Goal: Task Accomplishment & Management: Use online tool/utility

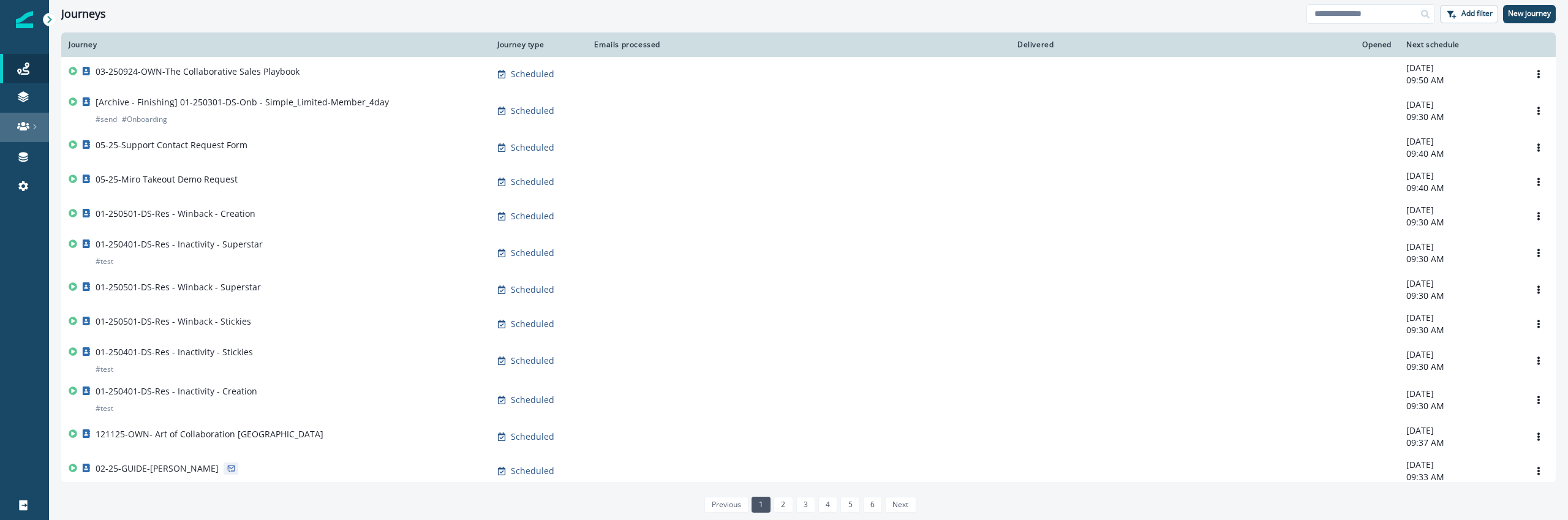
click at [19, 129] on icon at bounding box center [23, 125] width 12 height 8
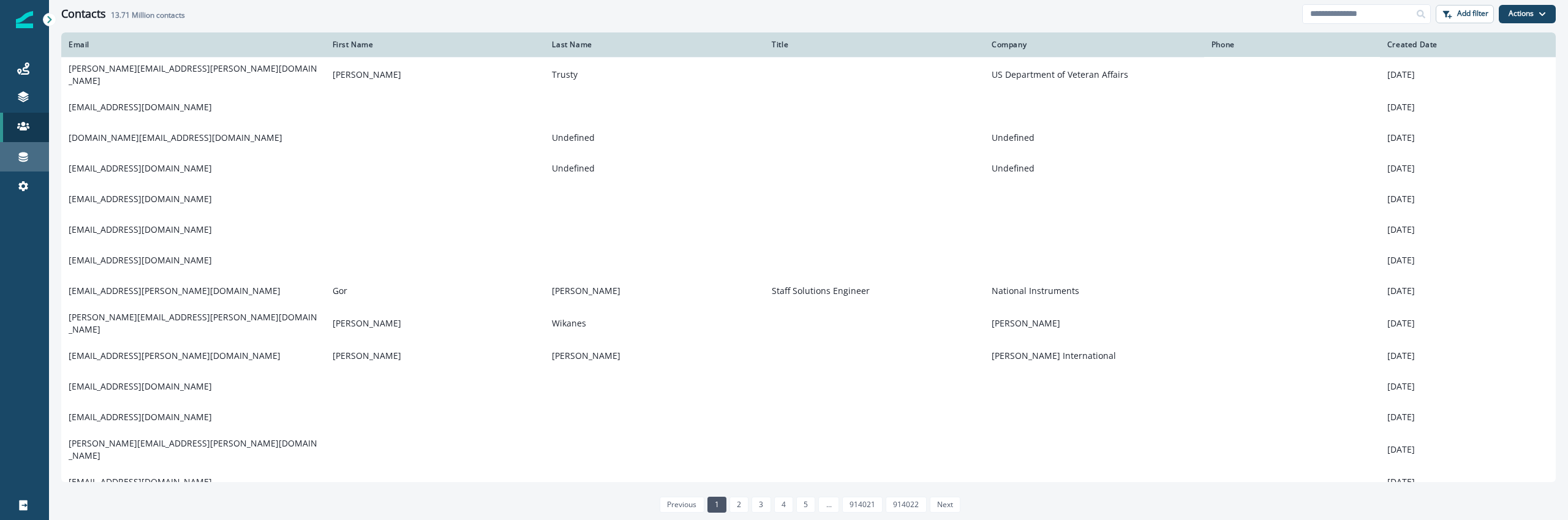
click at [31, 158] on div "Connections" at bounding box center [24, 156] width 39 height 15
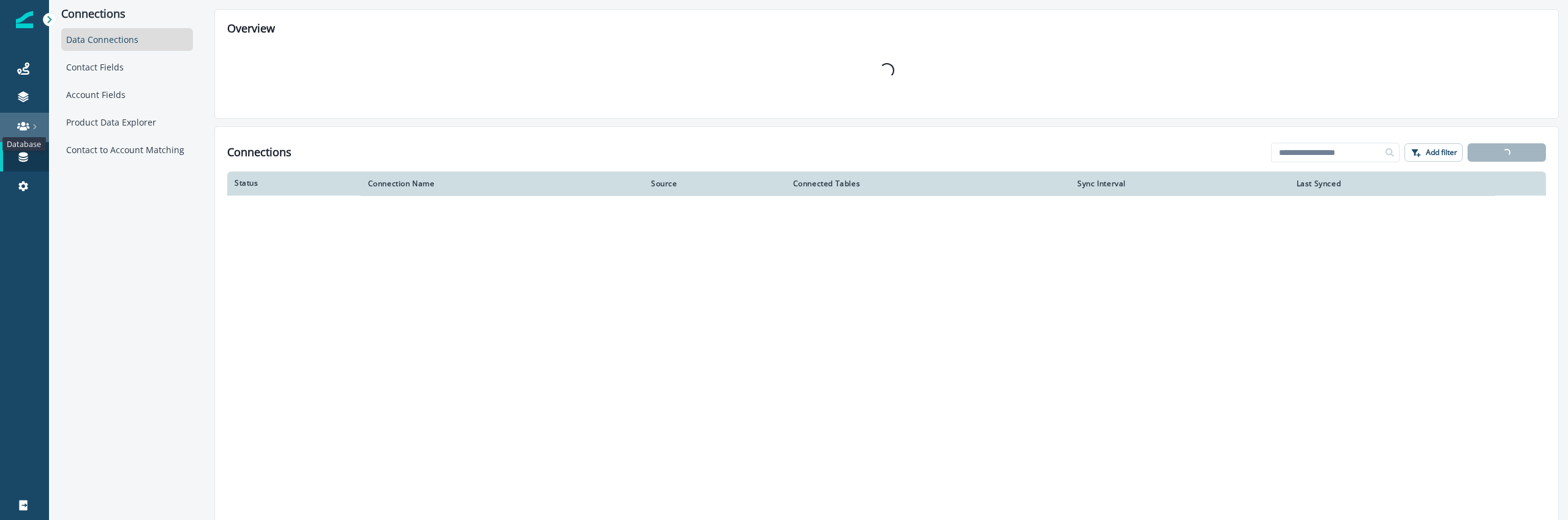
click at [25, 122] on icon at bounding box center [23, 125] width 12 height 12
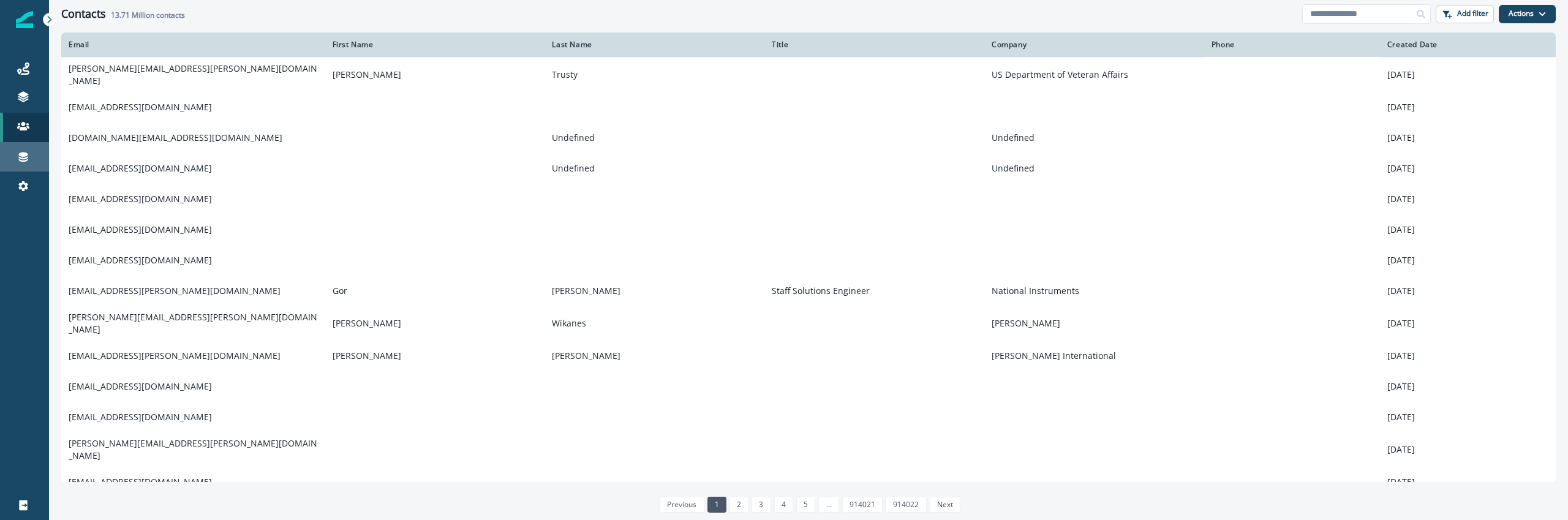
click at [32, 165] on link "Connections" at bounding box center [24, 157] width 49 height 30
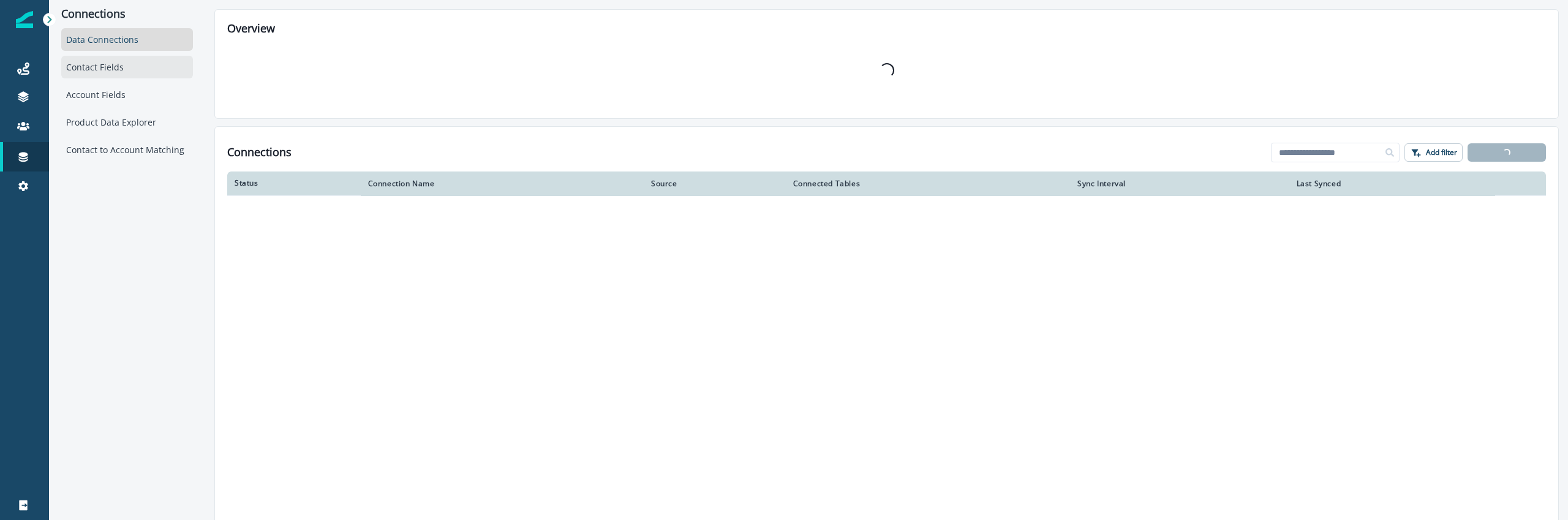
click at [114, 62] on div "Contact Fields" at bounding box center [127, 67] width 131 height 23
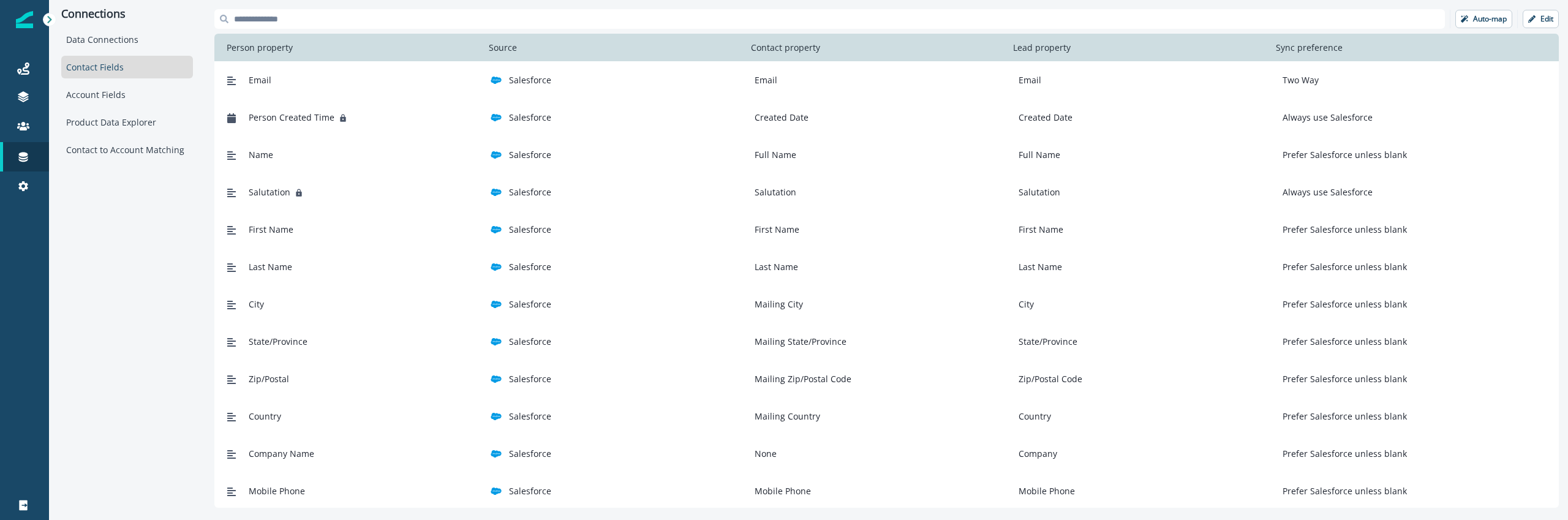
click at [153, 340] on div "Connections Data Connections Contact Fields Account Fields Product Data Explore…" at bounding box center [127, 258] width 156 height 517
click at [19, 98] on icon at bounding box center [23, 100] width 10 height 4
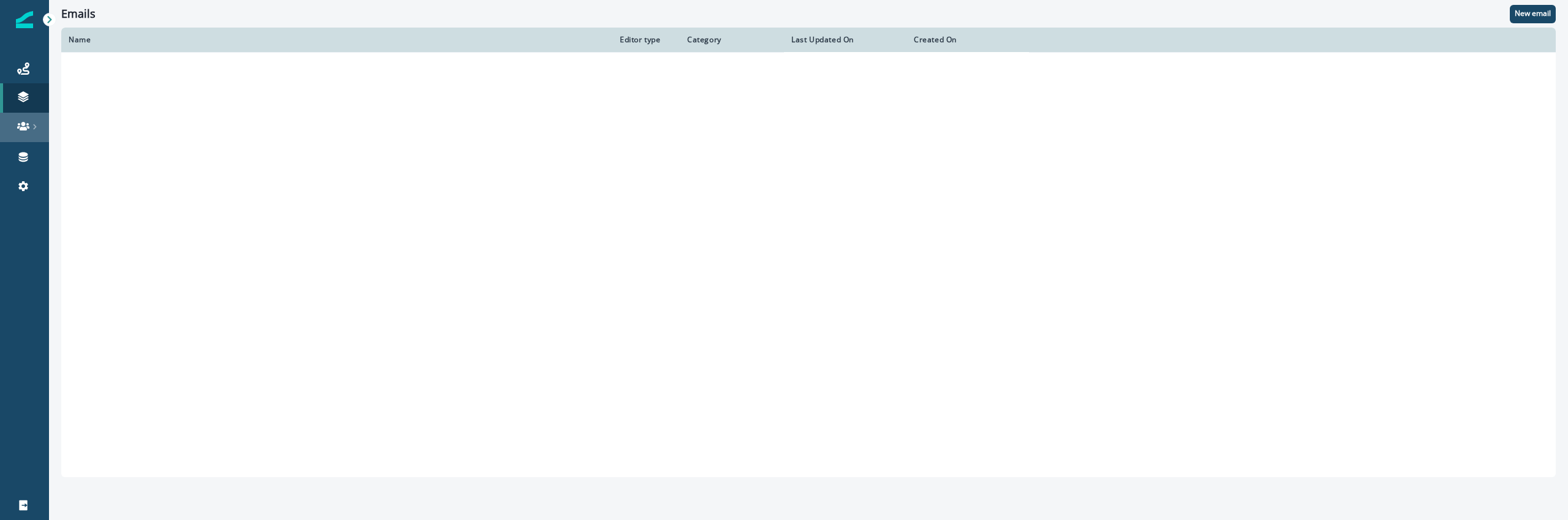
click at [20, 127] on icon at bounding box center [23, 125] width 12 height 8
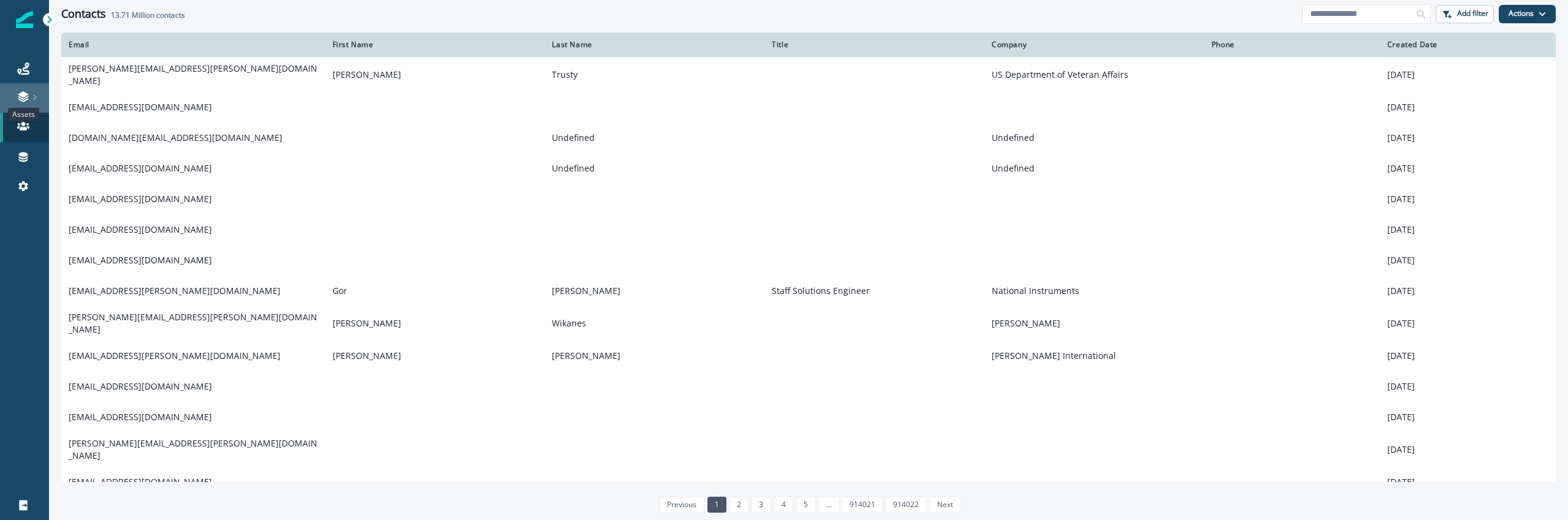
click at [27, 97] on icon at bounding box center [23, 98] width 10 height 4
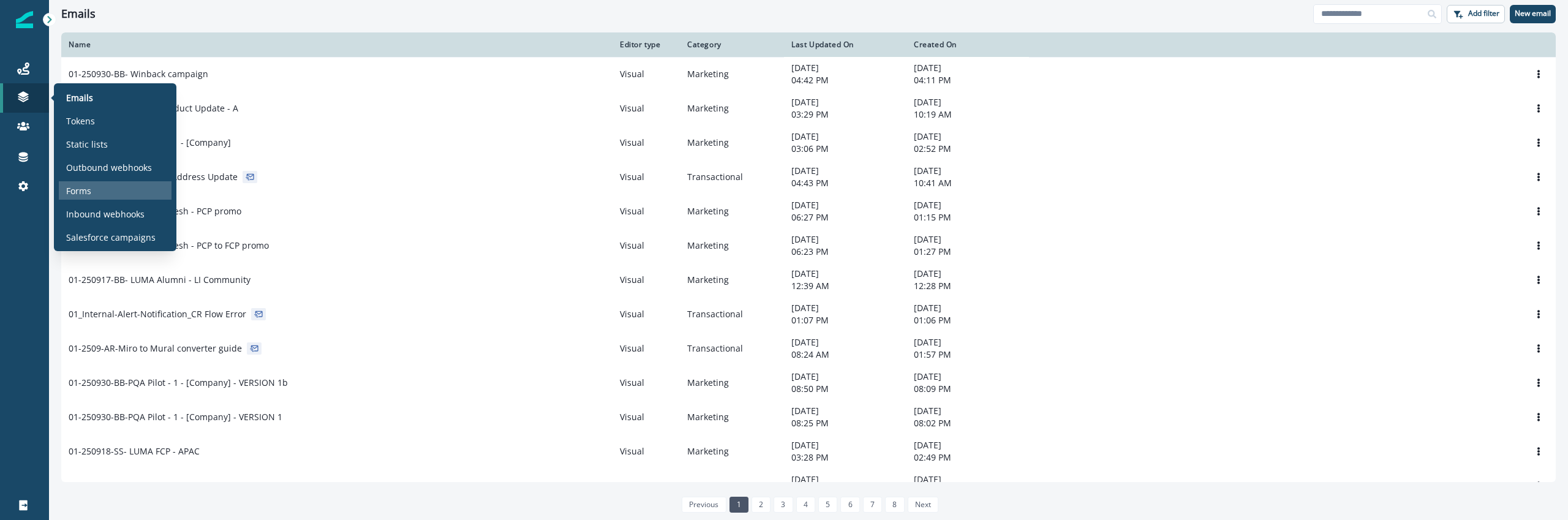
click at [102, 183] on div "Forms" at bounding box center [115, 190] width 113 height 19
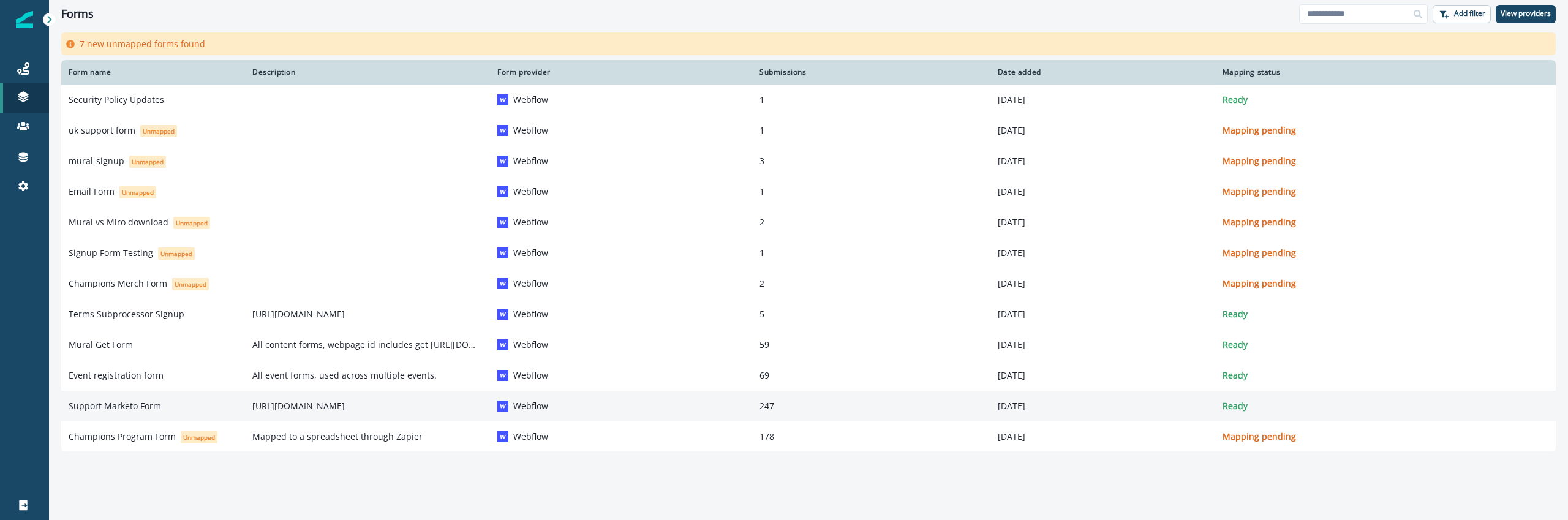
click at [161, 406] on div "Support Marketo Form" at bounding box center [153, 405] width 169 height 12
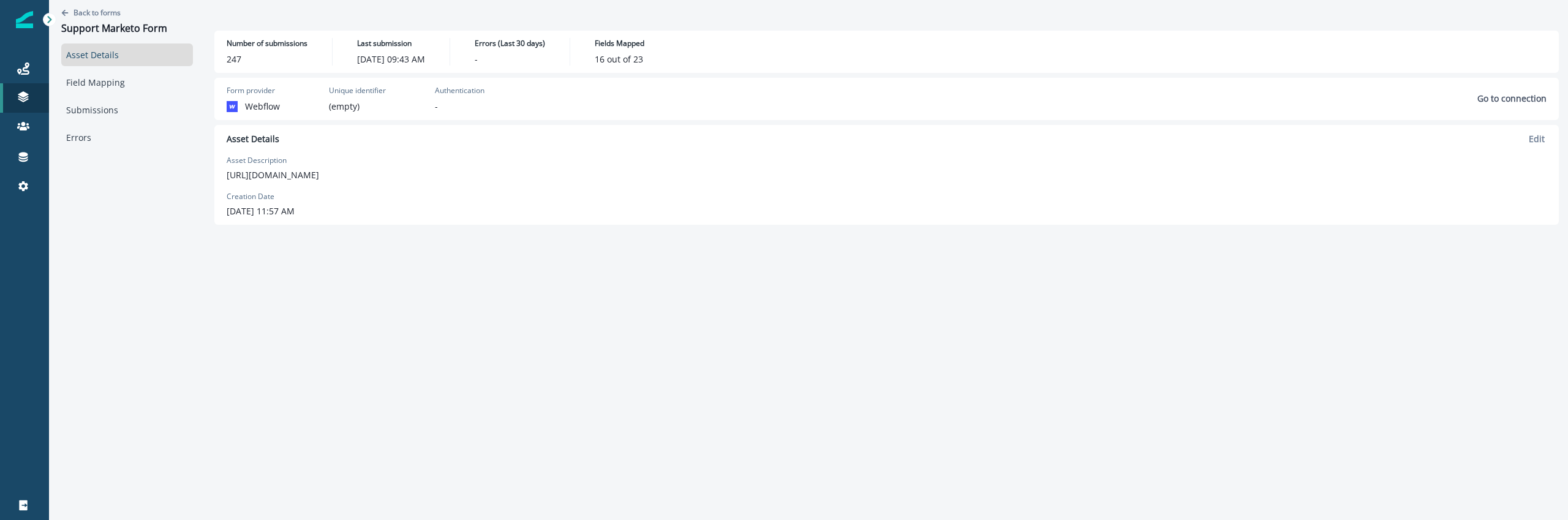
click at [168, 97] on div "Asset Details Field Mapping Submissions Errors" at bounding box center [127, 97] width 131 height 106
click at [168, 79] on link "Field Mapping" at bounding box center [127, 82] width 131 height 23
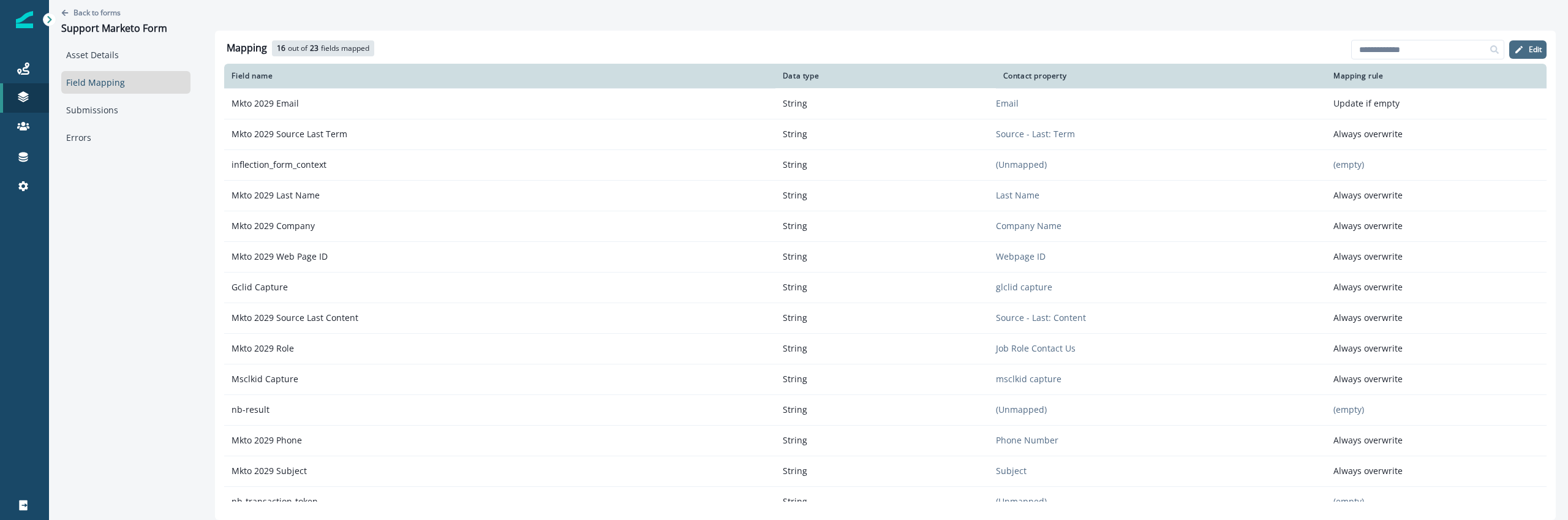
click at [1516, 48] on icon "button" at bounding box center [1518, 49] width 10 height 10
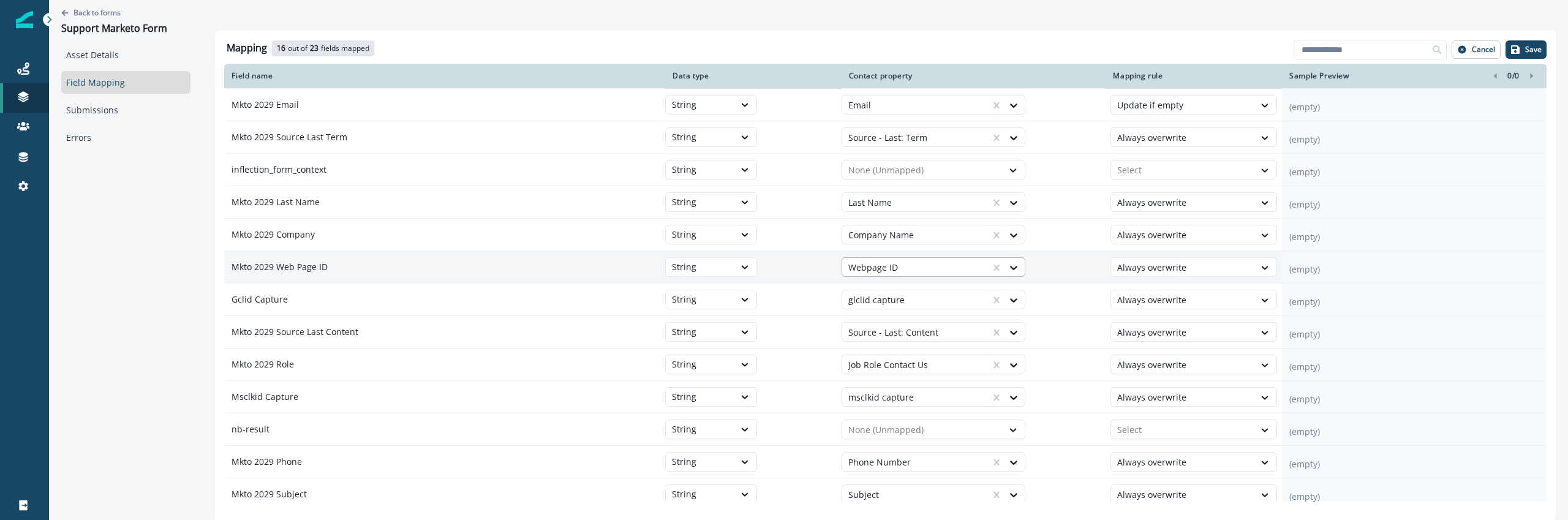
click at [887, 263] on div at bounding box center [916, 267] width 136 height 15
type input "*"
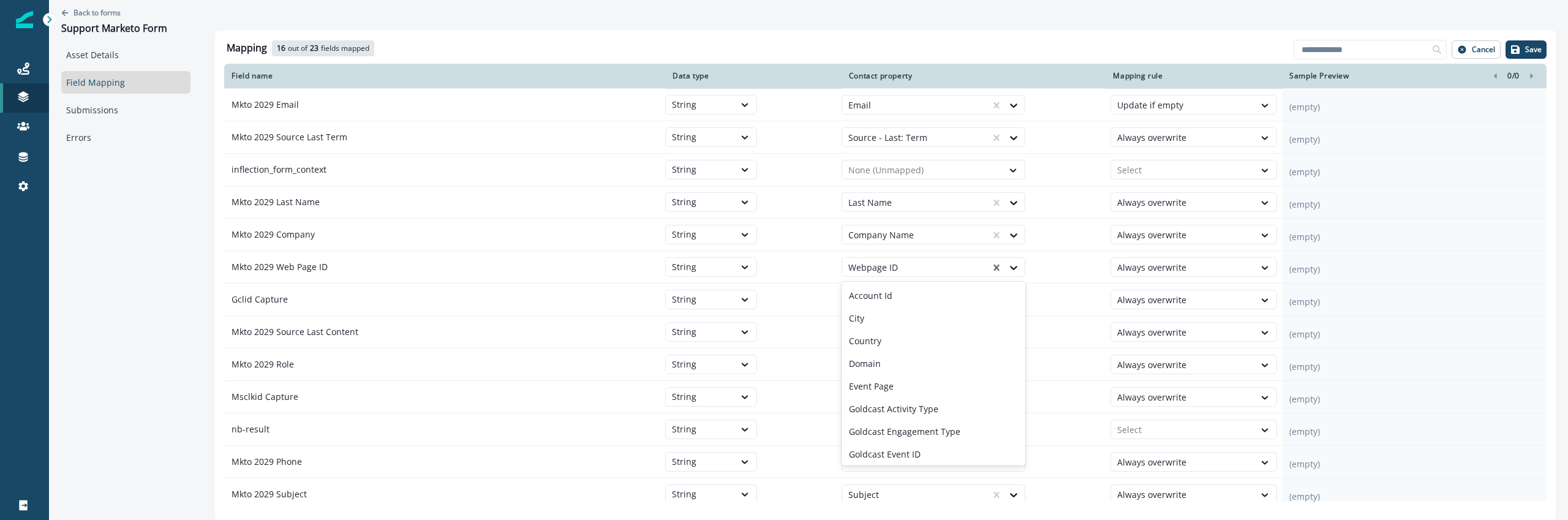
click at [827, 41] on div "Mapping 16 out of 23 fields mapped 7 available fields Add fields Cancel Save" at bounding box center [885, 51] width 1323 height 26
click at [21, 76] on link "Journeys" at bounding box center [24, 69] width 49 height 30
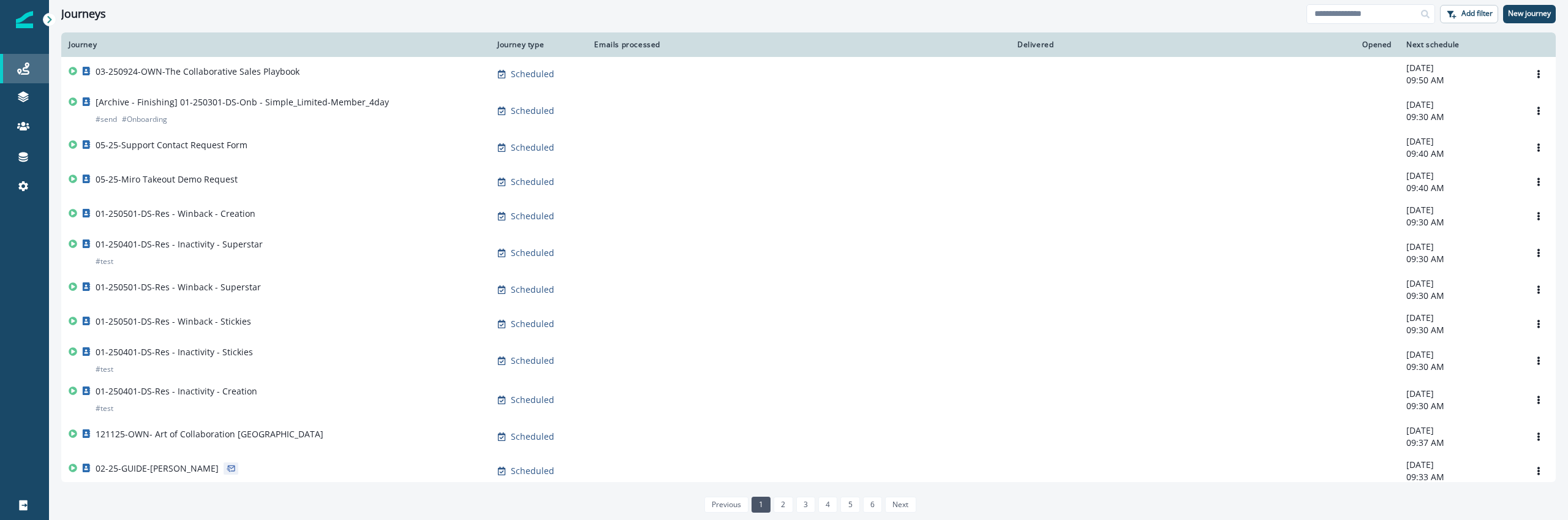
click at [26, 82] on link "Journeys" at bounding box center [24, 69] width 49 height 30
click at [26, 89] on link at bounding box center [24, 98] width 49 height 30
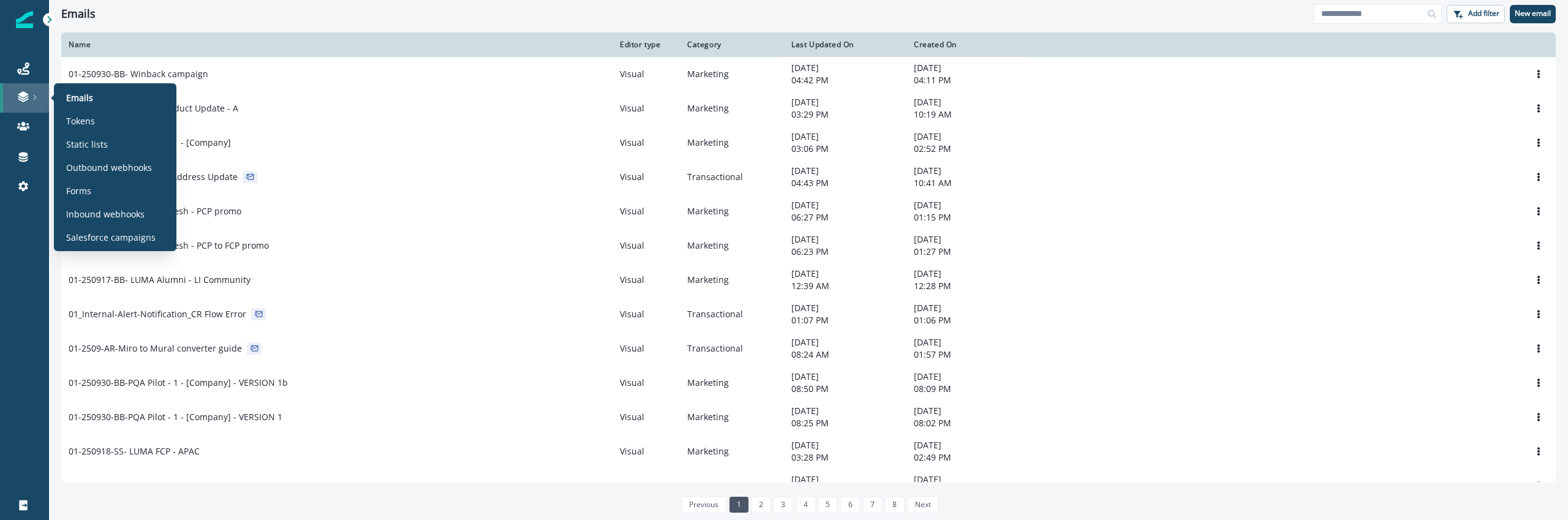
click at [27, 104] on link at bounding box center [24, 98] width 49 height 30
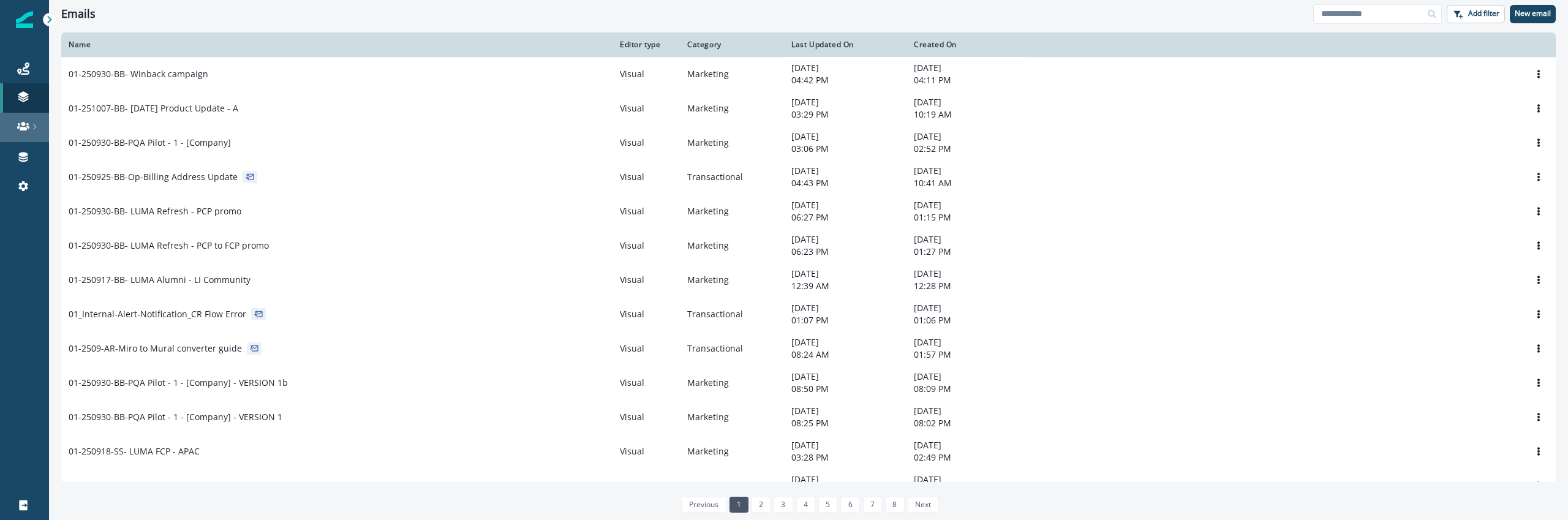
click at [24, 139] on link at bounding box center [24, 127] width 49 height 30
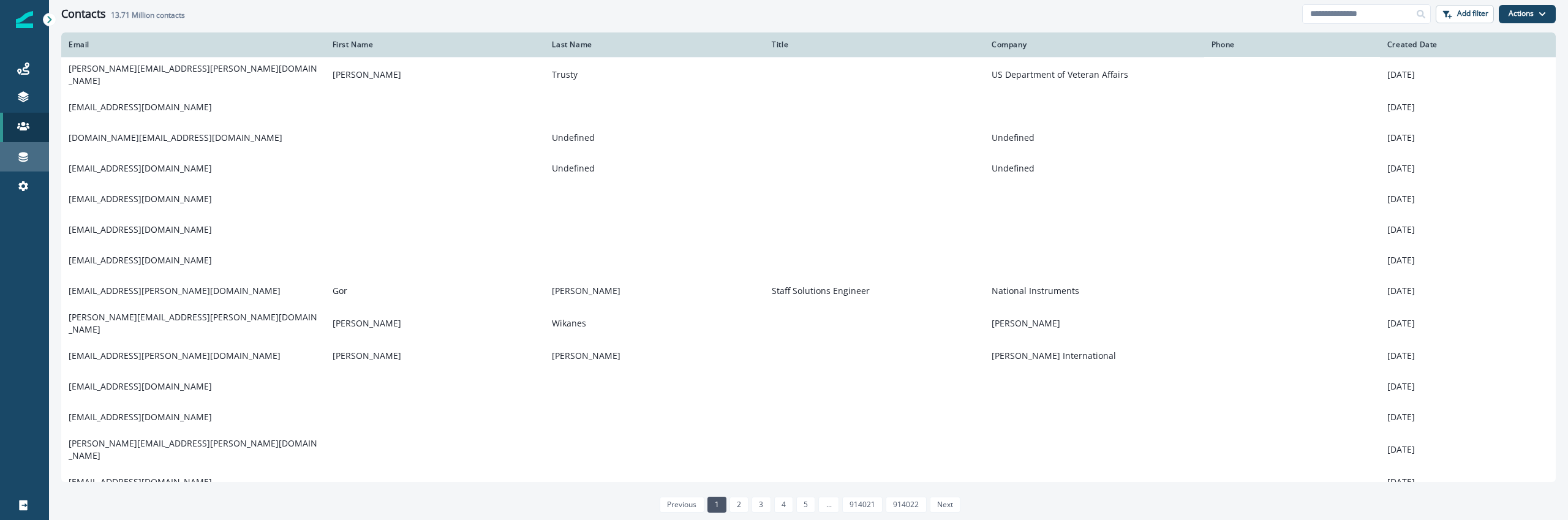
click at [14, 154] on div "Connections" at bounding box center [24, 156] width 39 height 15
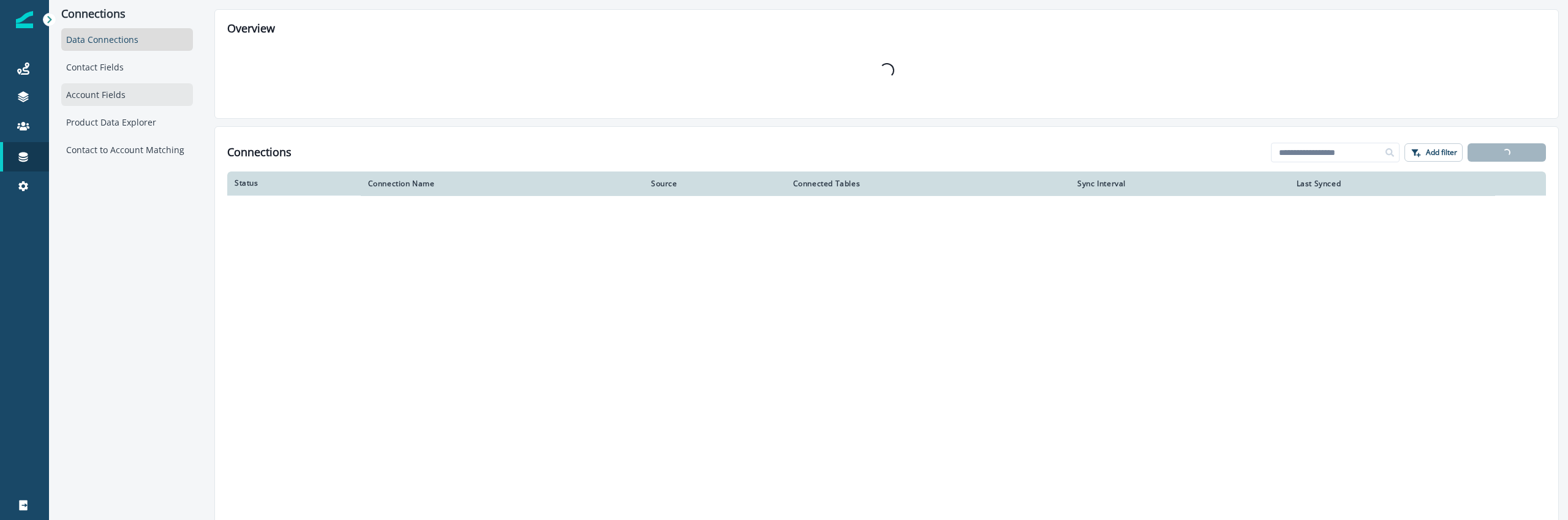
click at [147, 97] on div "Account Fields" at bounding box center [127, 94] width 131 height 23
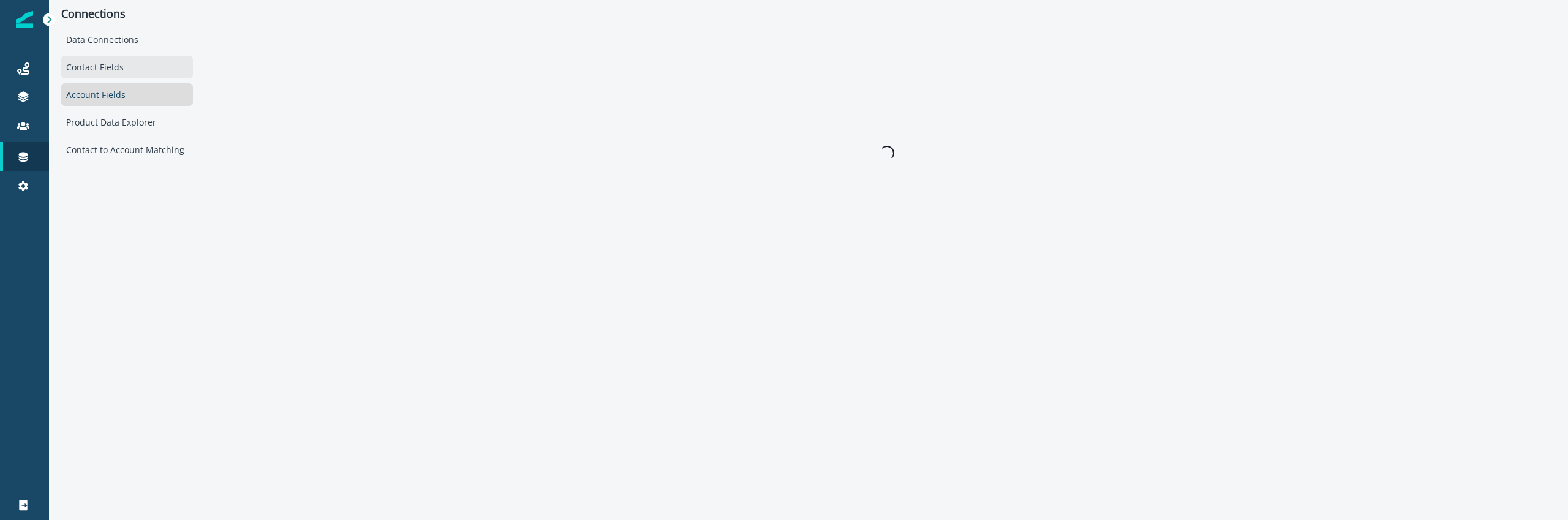
click at [144, 74] on div "Contact Fields" at bounding box center [127, 67] width 131 height 23
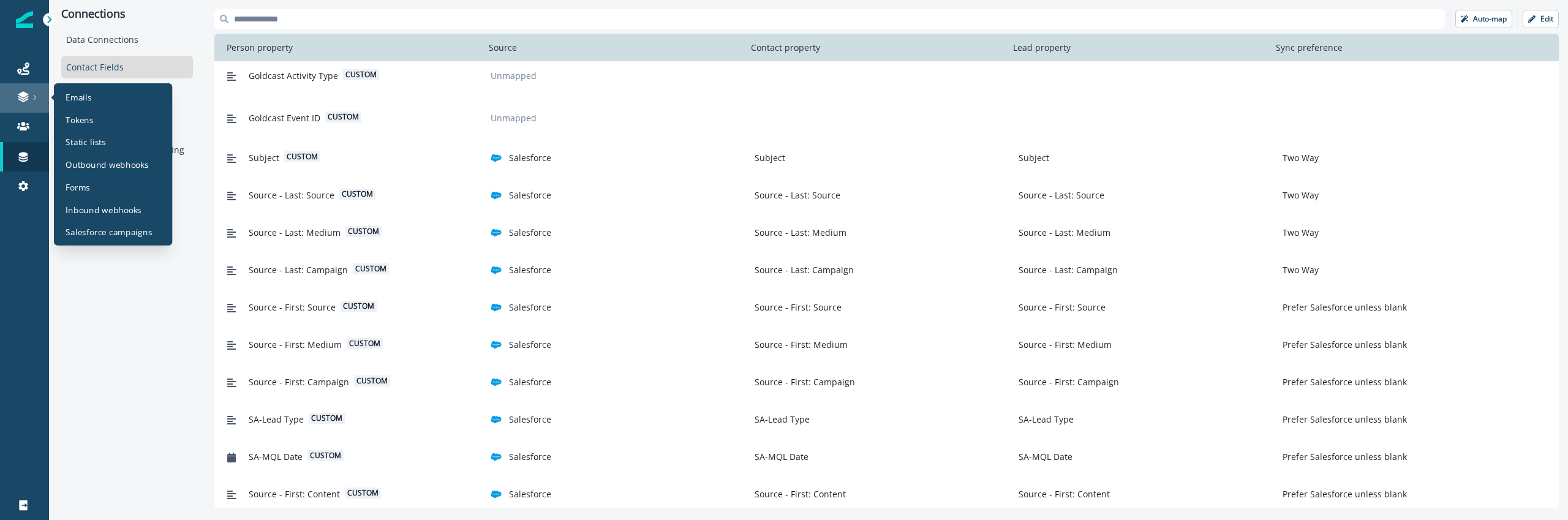
click at [22, 104] on link at bounding box center [24, 98] width 49 height 30
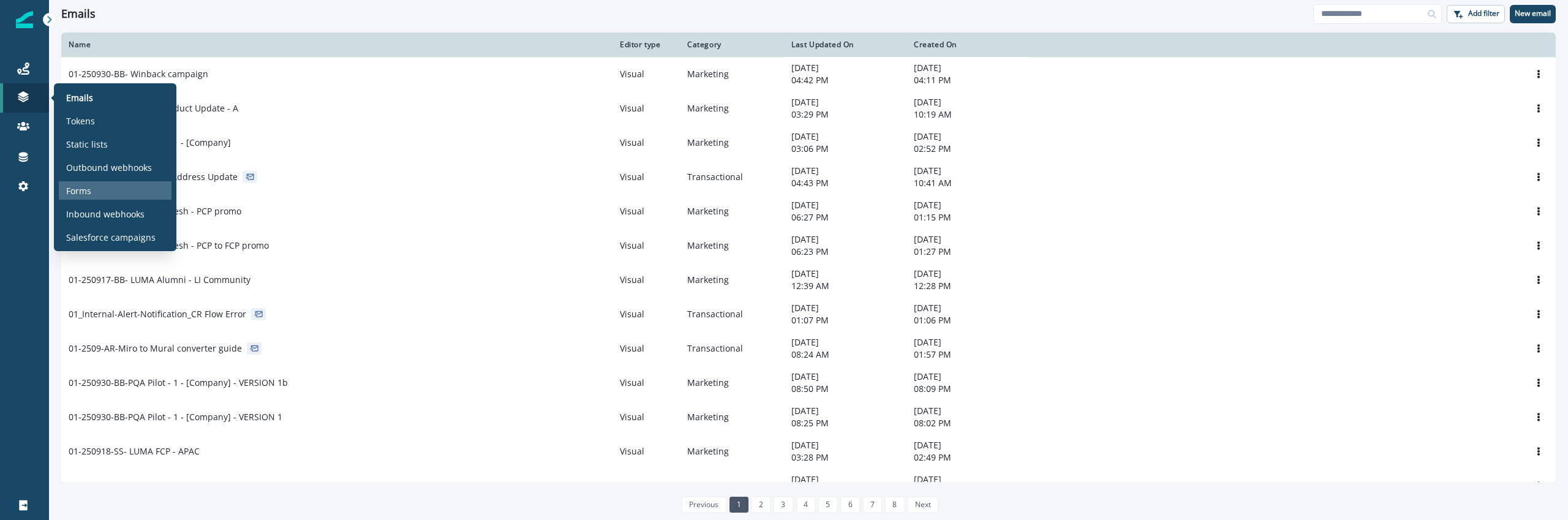
click at [110, 190] on div "Forms" at bounding box center [115, 190] width 113 height 19
